Goal: Task Accomplishment & Management: Manage account settings

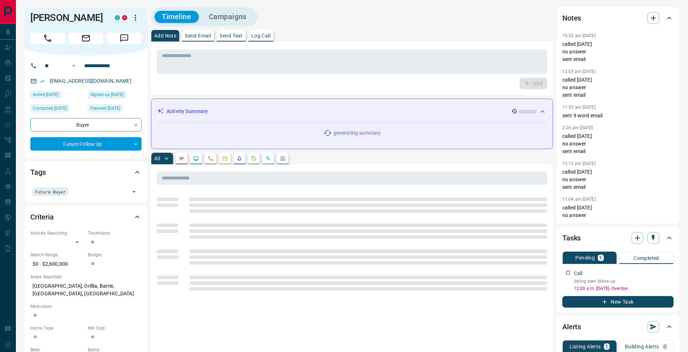
click at [265, 32] on button "Log Call" at bounding box center [260, 36] width 25 height 12
click at [526, 79] on button "Log Call" at bounding box center [532, 84] width 29 height 12
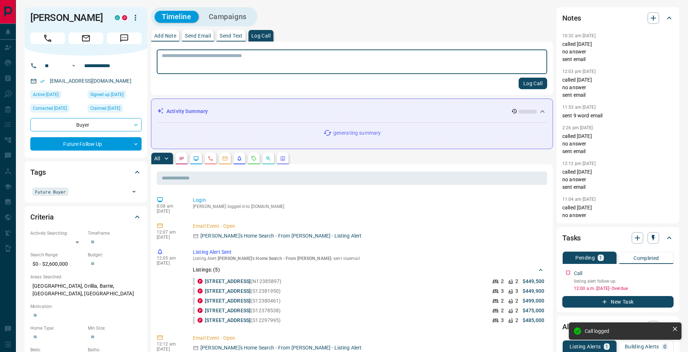
click at [166, 37] on p "Add Note" at bounding box center [165, 35] width 22 height 5
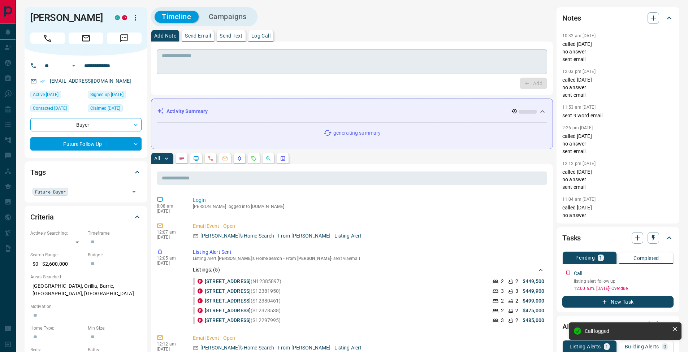
click at [172, 53] on textarea at bounding box center [352, 62] width 380 height 18
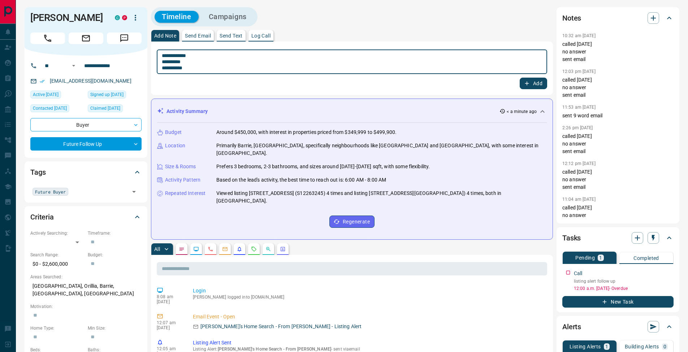
type textarea "**********"
click at [535, 84] on button "Add" at bounding box center [532, 84] width 27 height 12
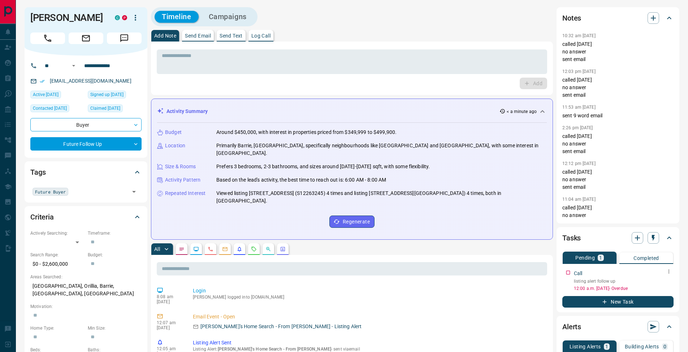
click at [670, 272] on icon "button" at bounding box center [669, 272] width 6 height 6
click at [664, 281] on li "Edit" at bounding box center [657, 285] width 32 height 11
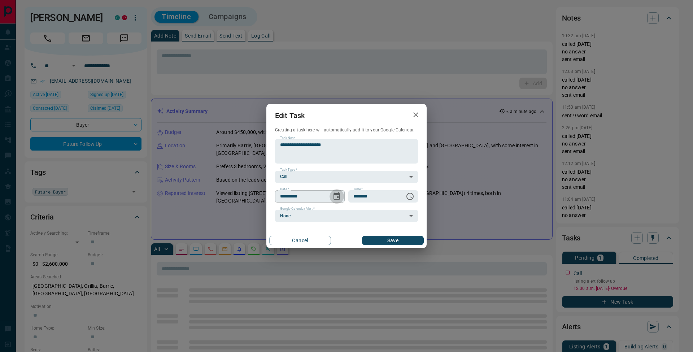
click at [335, 196] on icon "Choose date, selected date is Sep 12, 2025" at bounding box center [336, 196] width 9 height 9
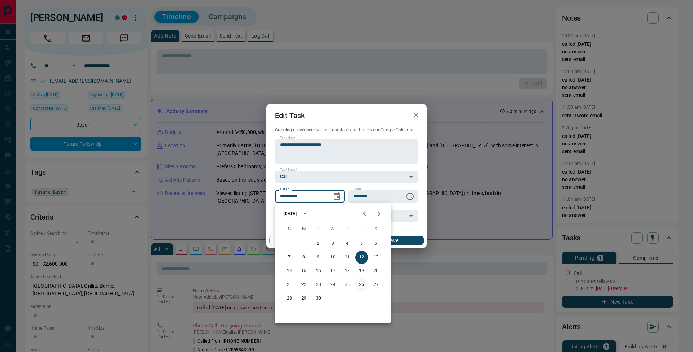
click at [365, 286] on button "26" at bounding box center [361, 284] width 13 height 13
type input "**********"
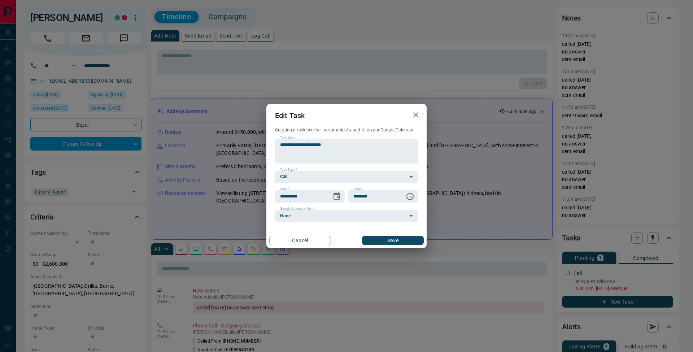
click at [401, 244] on button "Save" at bounding box center [393, 240] width 62 height 9
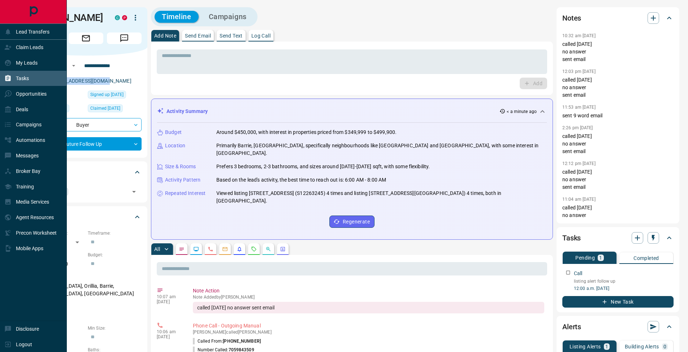
click at [14, 77] on div "Tasks" at bounding box center [16, 79] width 25 height 12
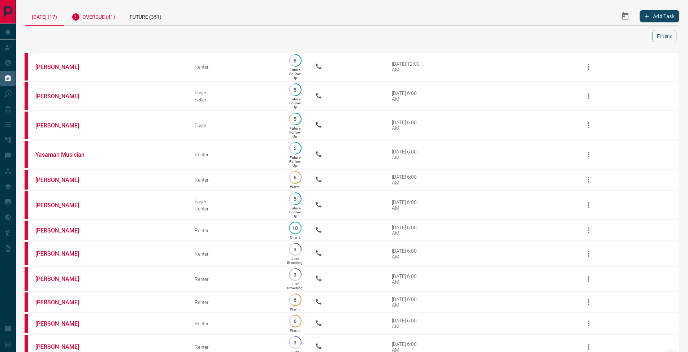
click at [106, 18] on div "Overdue (41)" at bounding box center [93, 16] width 58 height 18
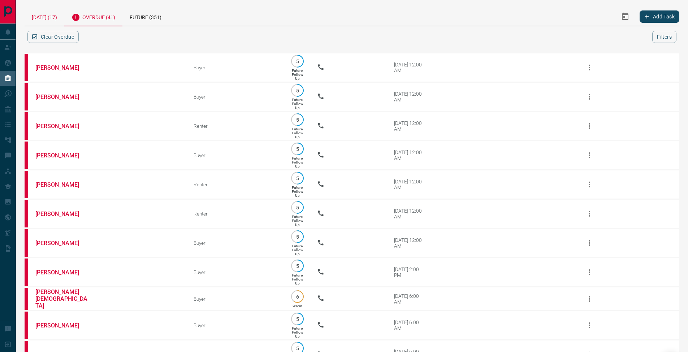
click at [49, 19] on div "[DATE] (17)" at bounding box center [45, 16] width 40 height 18
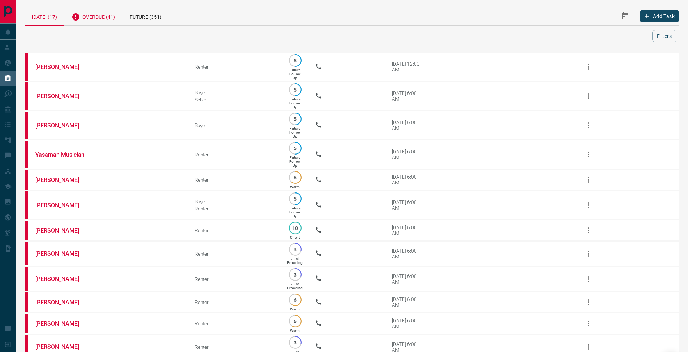
click at [83, 18] on div "Overdue (41)" at bounding box center [93, 16] width 58 height 18
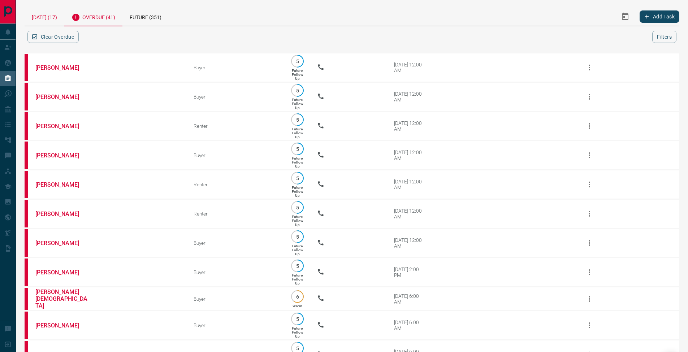
click at [59, 20] on div "[DATE] (17)" at bounding box center [45, 16] width 40 height 18
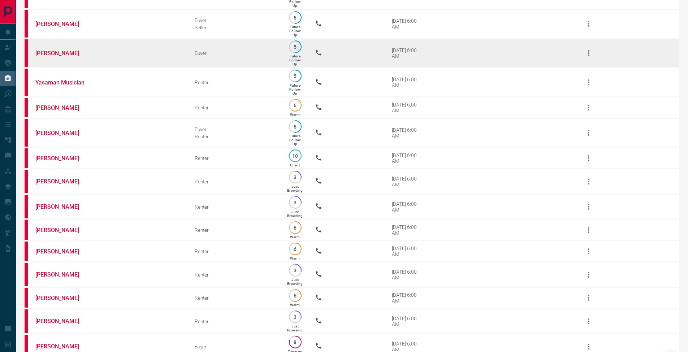
scroll to position [178, 0]
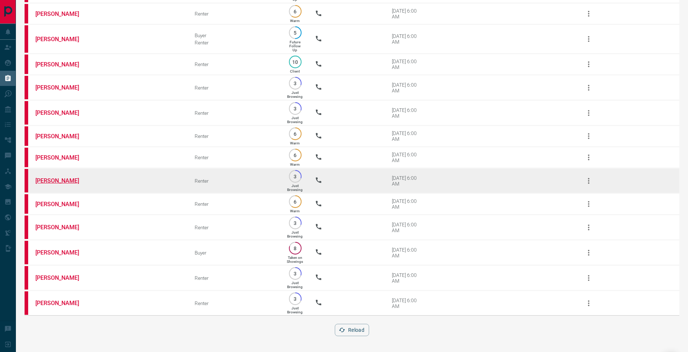
click at [57, 177] on link "[PERSON_NAME]" at bounding box center [62, 180] width 54 height 7
